Goal: Transaction & Acquisition: Purchase product/service

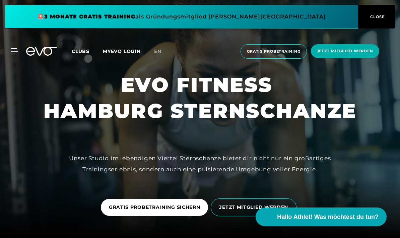
click at [22, 52] on div "MyEVO Login Über EVO Mitgliedschaften Probetraining TAGESPASS EVO Studios [GEOG…" at bounding box center [10, 51] width 23 height 6
click at [16, 52] on icon at bounding box center [14, 51] width 7 height 5
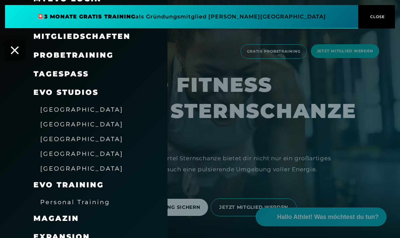
scroll to position [45, 0]
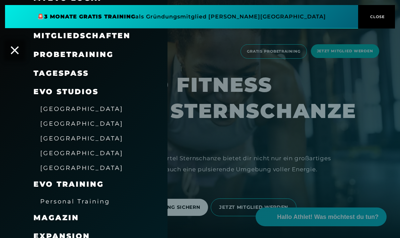
click at [69, 139] on span "[GEOGRAPHIC_DATA]" at bounding box center [81, 138] width 83 height 7
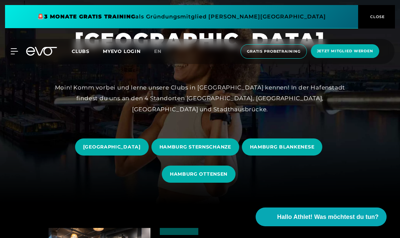
scroll to position [39, 0]
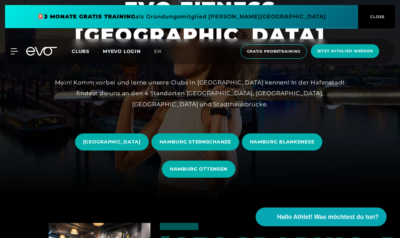
click at [228, 150] on span "HAMBURG STERNSCHANZE" at bounding box center [195, 141] width 88 height 17
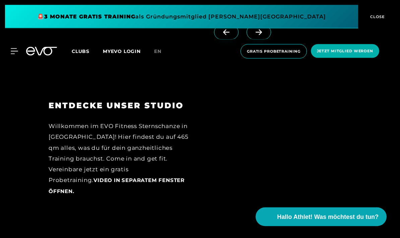
click at [260, 40] on span at bounding box center [259, 32] width 24 height 15
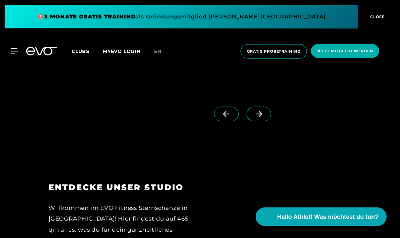
click at [264, 117] on icon at bounding box center [259, 114] width 12 height 6
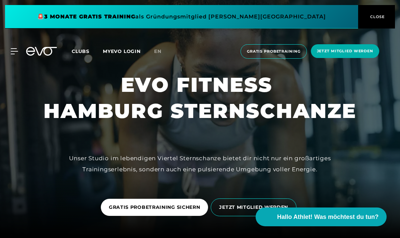
click at [21, 49] on div "MyEVO Login Über EVO Mitgliedschaften Probetraining TAGESPASS EVO Studios [GEOG…" at bounding box center [10, 51] width 23 height 6
click at [352, 53] on span "Jetzt Mitglied werden" at bounding box center [345, 51] width 56 height 6
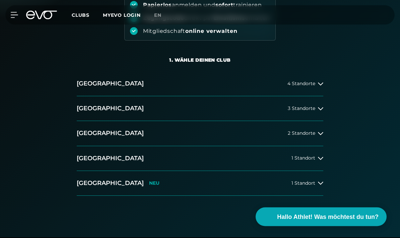
scroll to position [101, 0]
click at [316, 88] on button "[GEOGRAPHIC_DATA] 4 Standorte" at bounding box center [200, 83] width 247 height 25
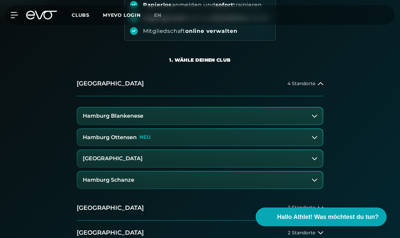
click at [168, 186] on button "Hamburg Schanze" at bounding box center [199, 180] width 245 height 17
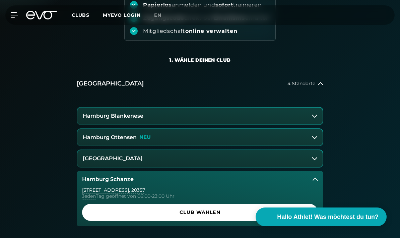
click at [278, 212] on span "Club wählen" at bounding box center [200, 212] width 220 height 7
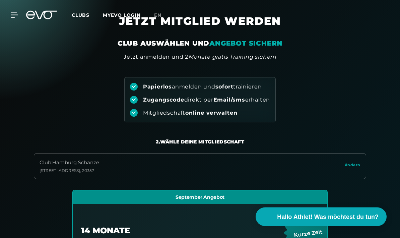
scroll to position [0, 0]
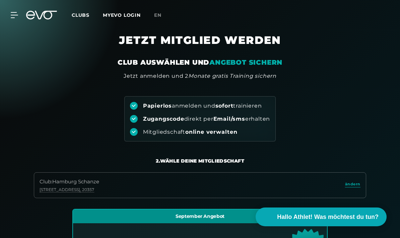
click at [17, 15] on icon at bounding box center [14, 14] width 7 height 5
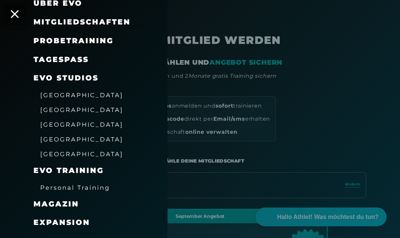
scroll to position [58, 0]
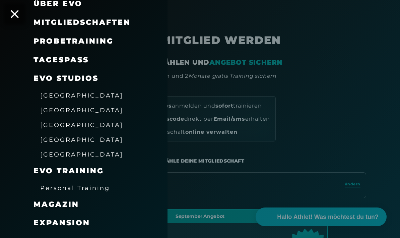
click at [70, 121] on span "[GEOGRAPHIC_DATA]" at bounding box center [81, 124] width 83 height 7
